Goal: Transaction & Acquisition: Book appointment/travel/reservation

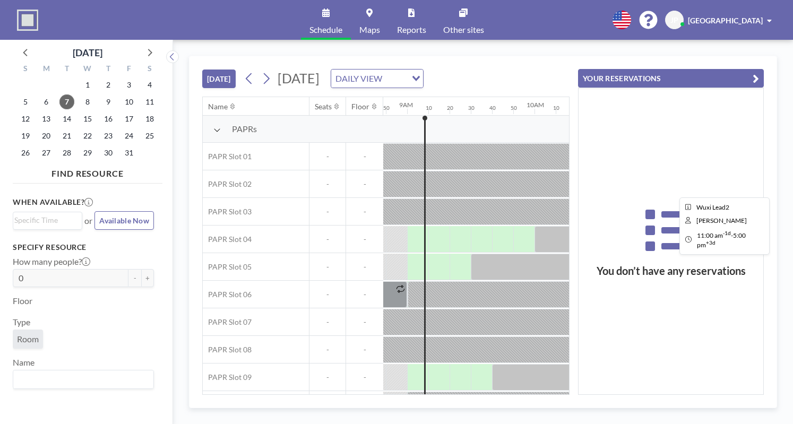
scroll to position [0, 1125]
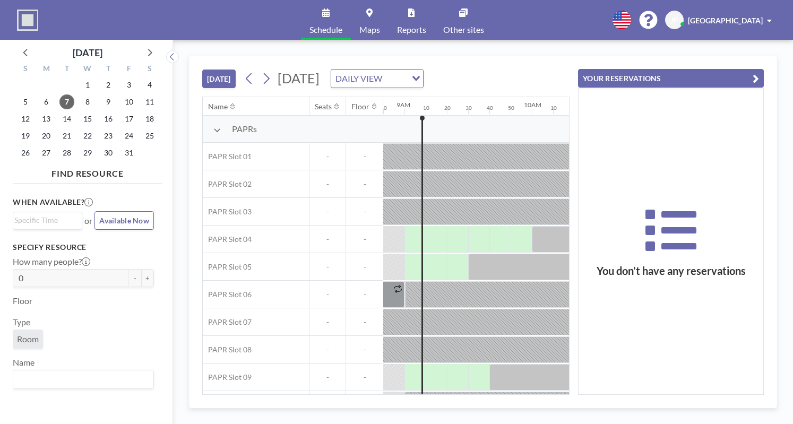
click at [757, 78] on icon "button" at bounding box center [755, 78] width 6 height 13
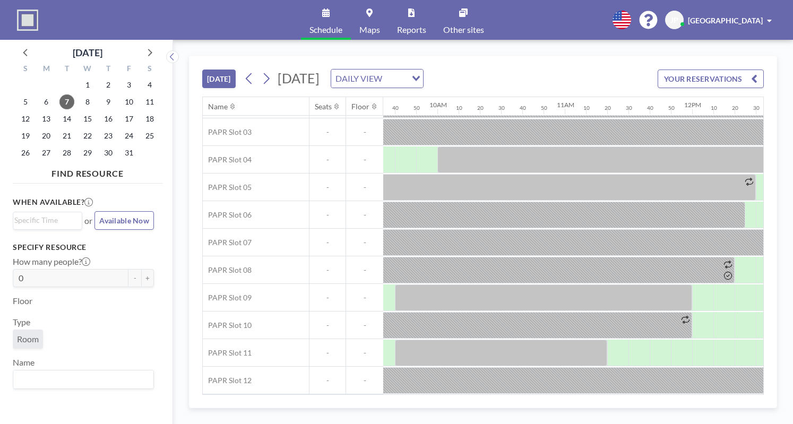
scroll to position [83, 1232]
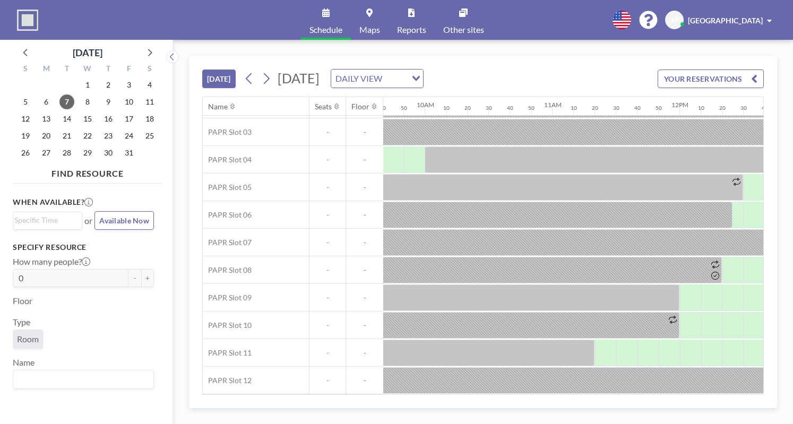
drag, startPoint x: 480, startPoint y: 395, endPoint x: 488, endPoint y: 393, distance: 8.7
click at [494, 395] on div "[DATE] [DATE] DAILY VIEW Loading... YOUR RESERVATIONS Name Seats Floor 12AM 10 …" at bounding box center [483, 232] width 588 height 352
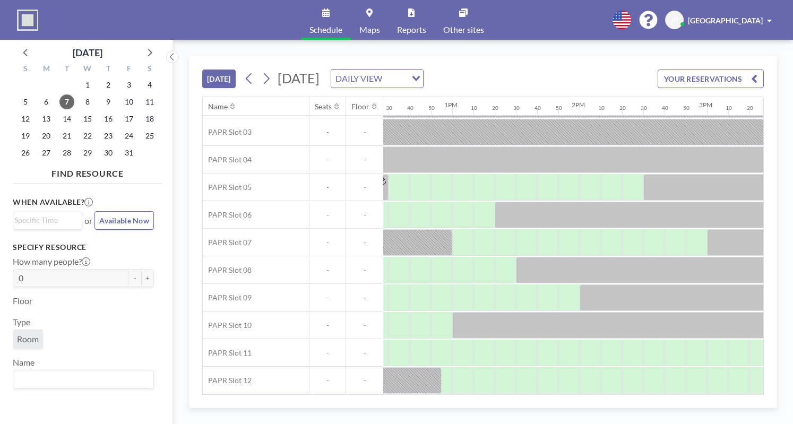
scroll to position [83, 1584]
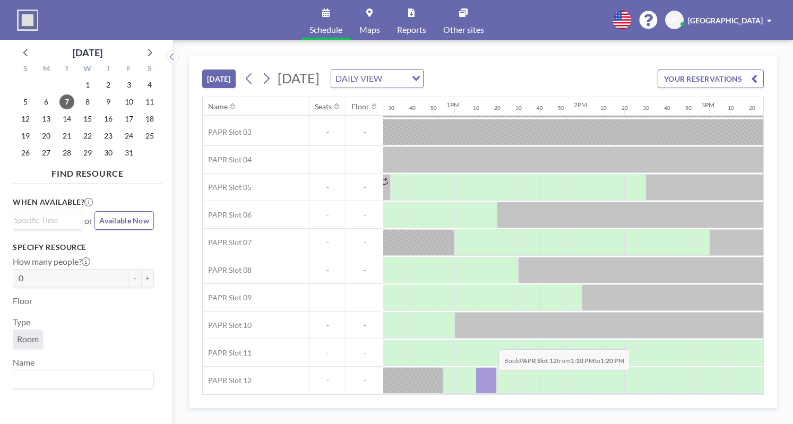
click at [490, 377] on div at bounding box center [485, 380] width 21 height 27
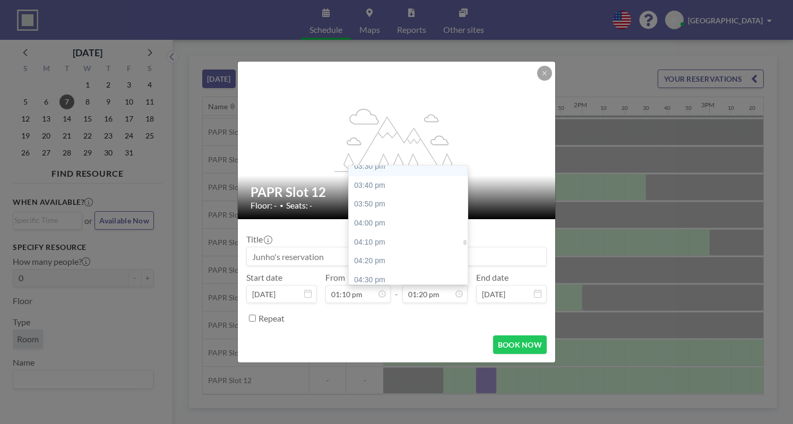
scroll to position [1823, 0]
click at [389, 274] on div "05:00 pm" at bounding box center [411, 278] width 124 height 19
type input "05:00 pm"
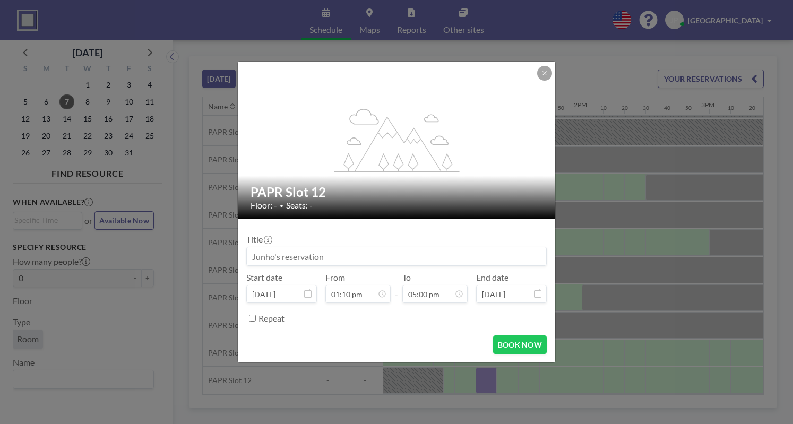
scroll to position [1926, 0]
click at [511, 338] on button "BOOK NOW" at bounding box center [520, 344] width 54 height 19
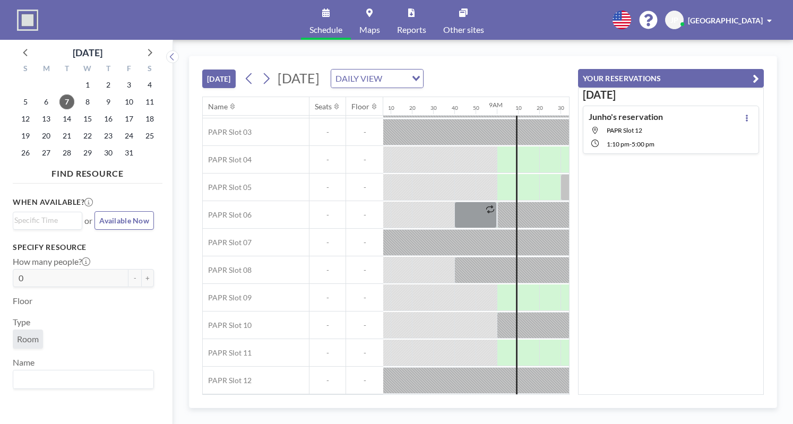
scroll to position [83, 1141]
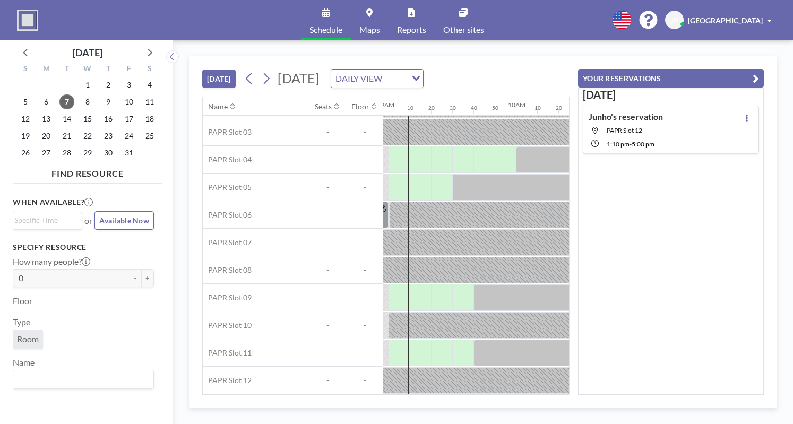
click at [639, 81] on button "YOUR RESERVATIONS" at bounding box center [671, 78] width 186 height 19
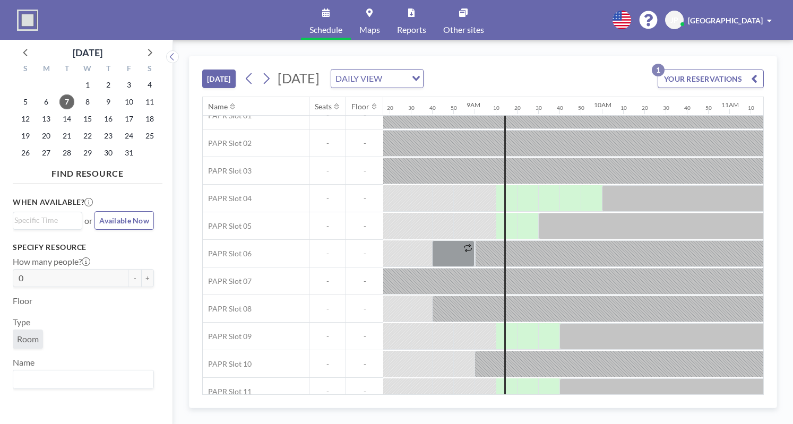
scroll to position [0, 1055]
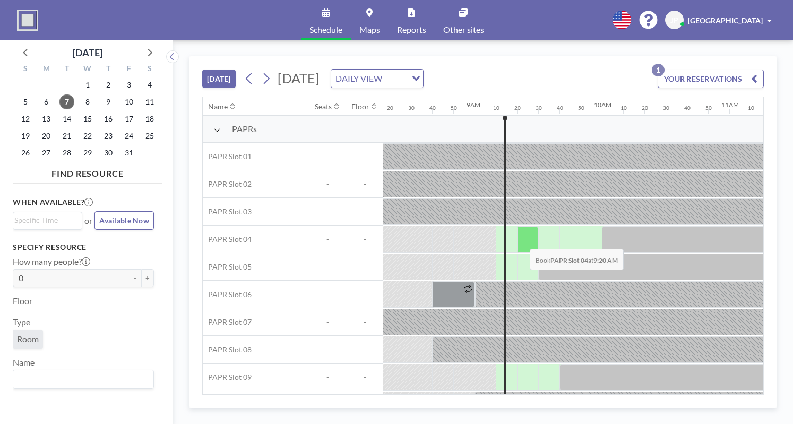
click at [521, 240] on div at bounding box center [527, 239] width 21 height 27
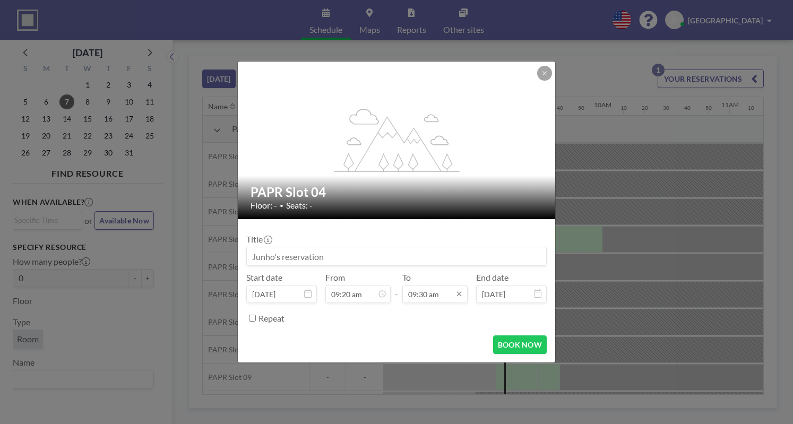
scroll to position [1076, 0]
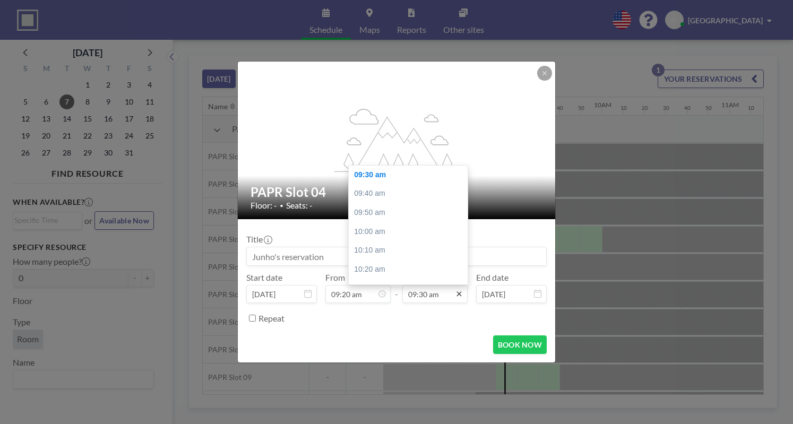
click at [456, 297] on icon at bounding box center [459, 294] width 8 height 8
click at [376, 208] on div "09:50 am" at bounding box center [411, 212] width 124 height 19
type input "09:50 am"
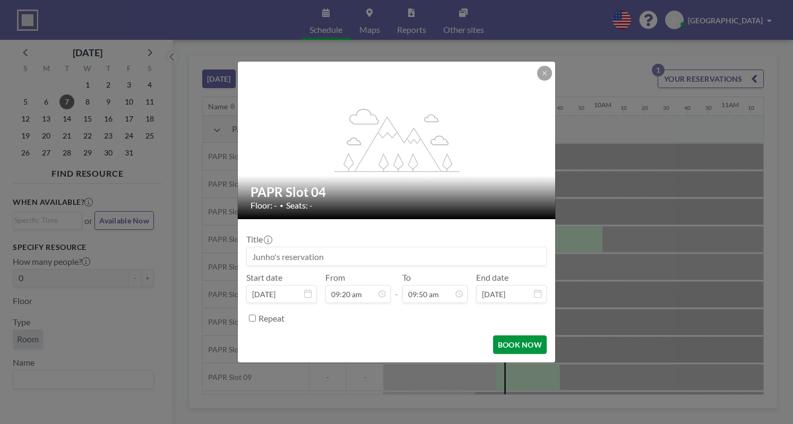
click at [519, 346] on button "BOOK NOW" at bounding box center [520, 344] width 54 height 19
